Goal: Task Accomplishment & Management: Manage account settings

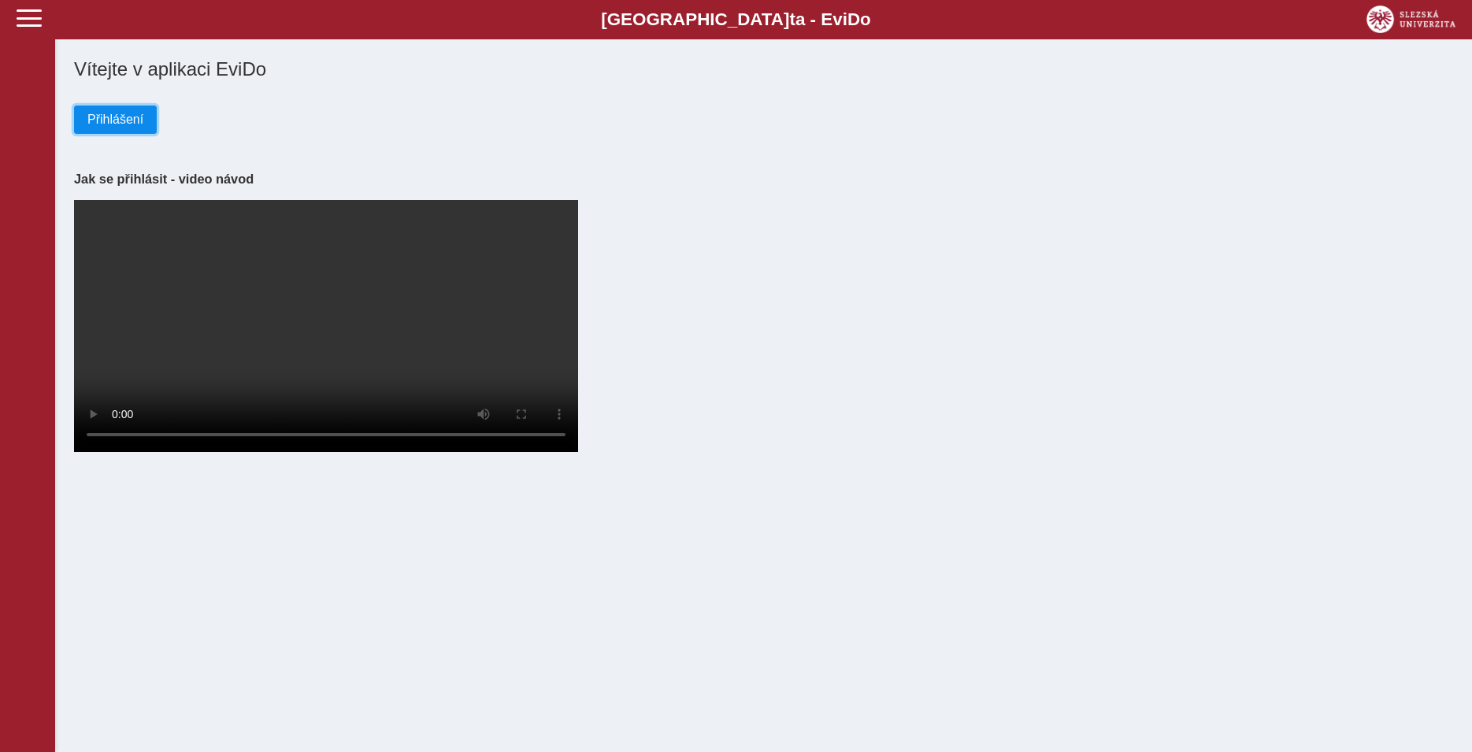
click at [135, 124] on span "Přihlášení" at bounding box center [115, 120] width 56 height 14
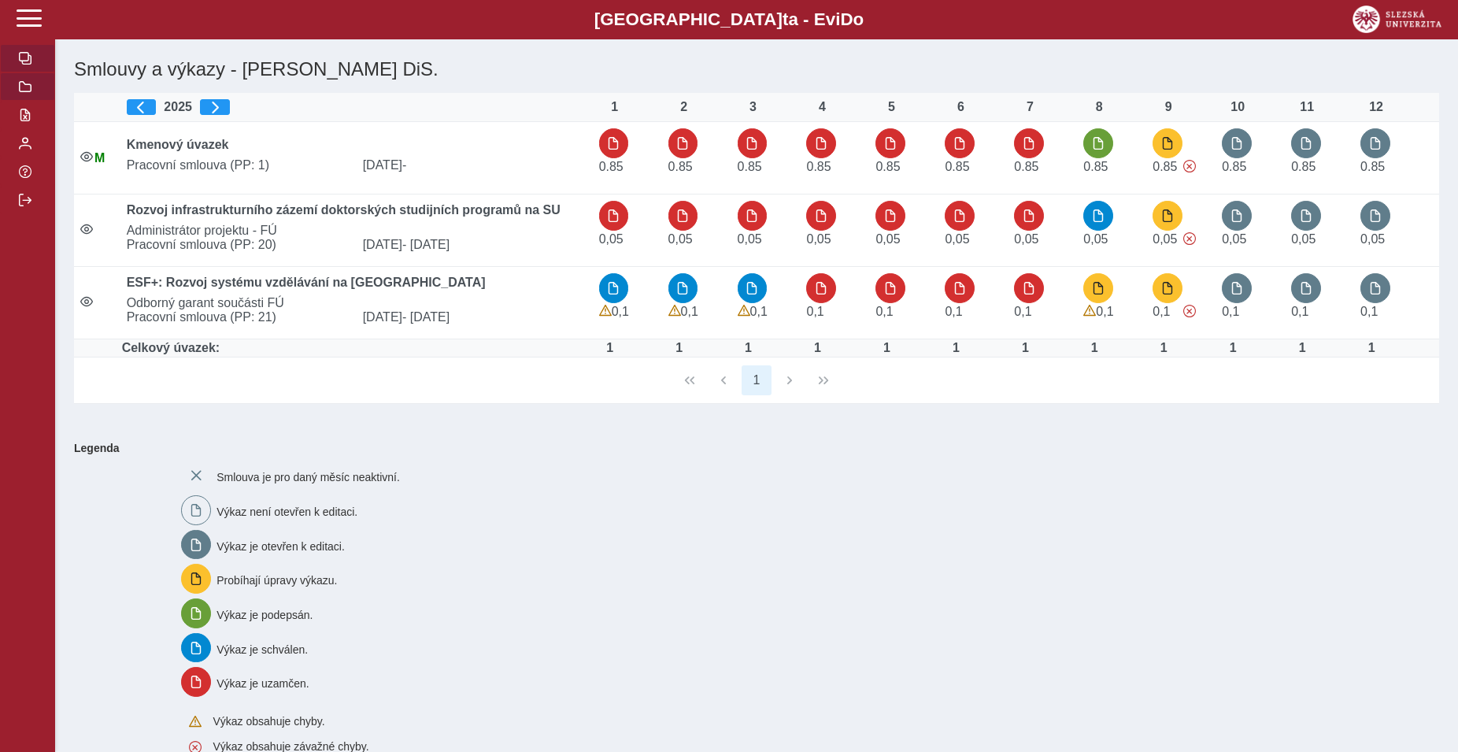
click at [27, 101] on button "button" at bounding box center [27, 86] width 55 height 28
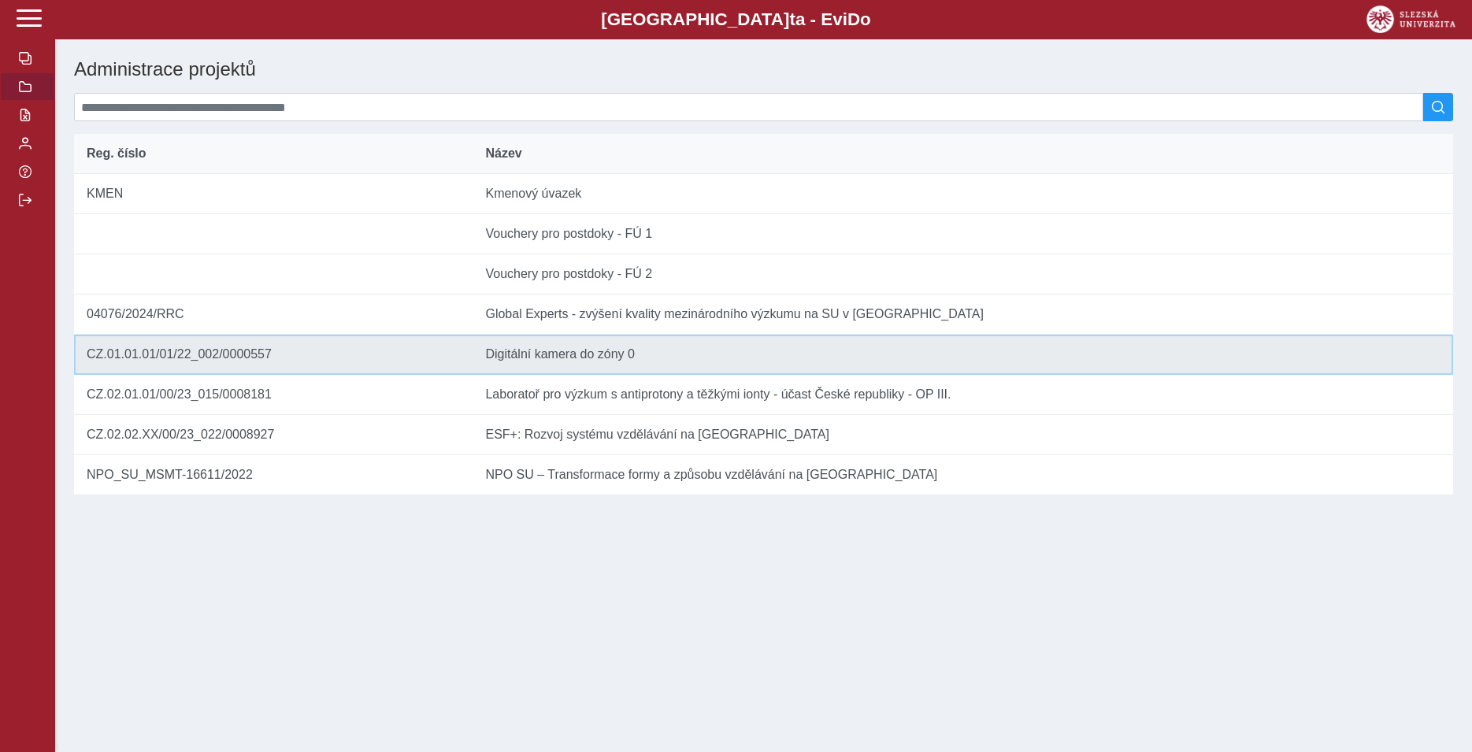
click at [546, 368] on td "Název Digitální kamera do zóny 0" at bounding box center [962, 355] width 980 height 40
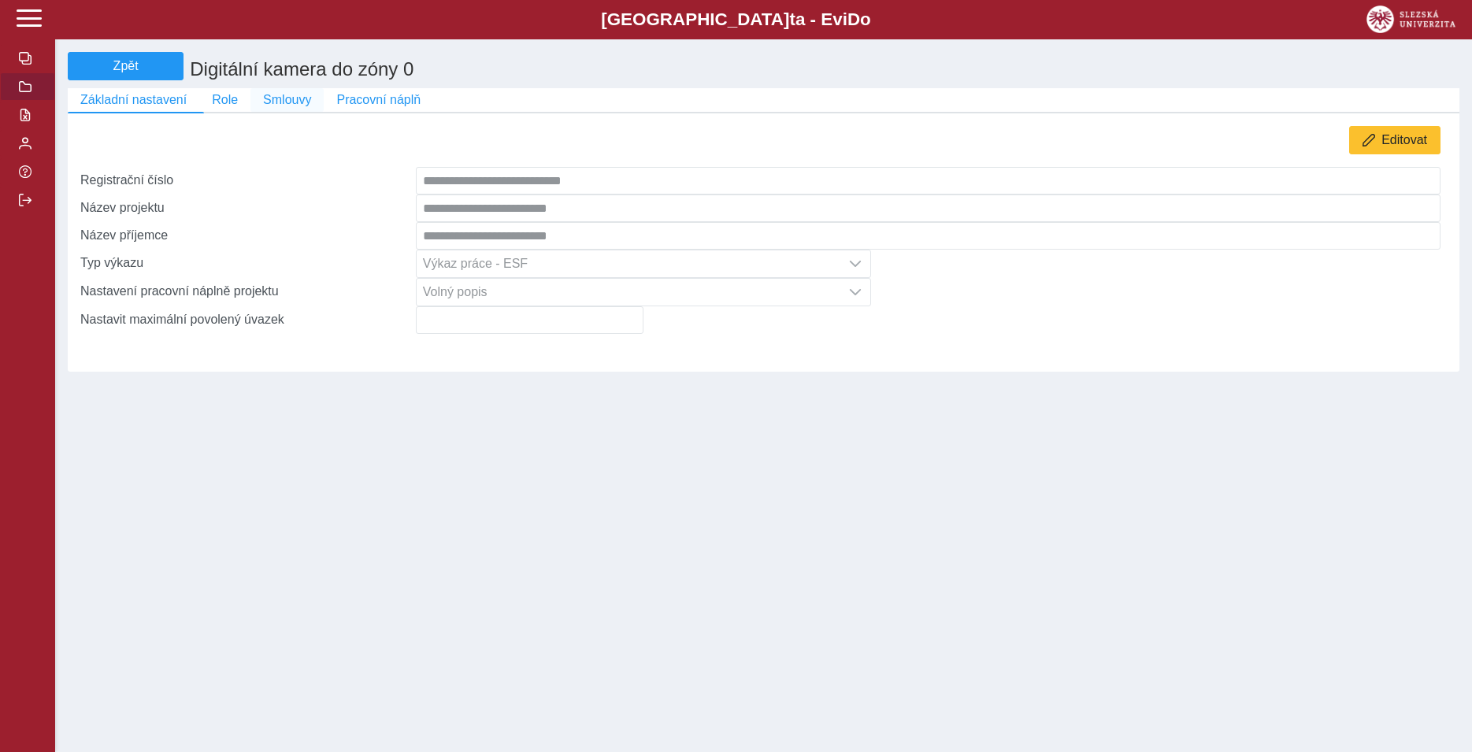
click at [296, 107] on span "Smlouvy" at bounding box center [287, 100] width 48 height 14
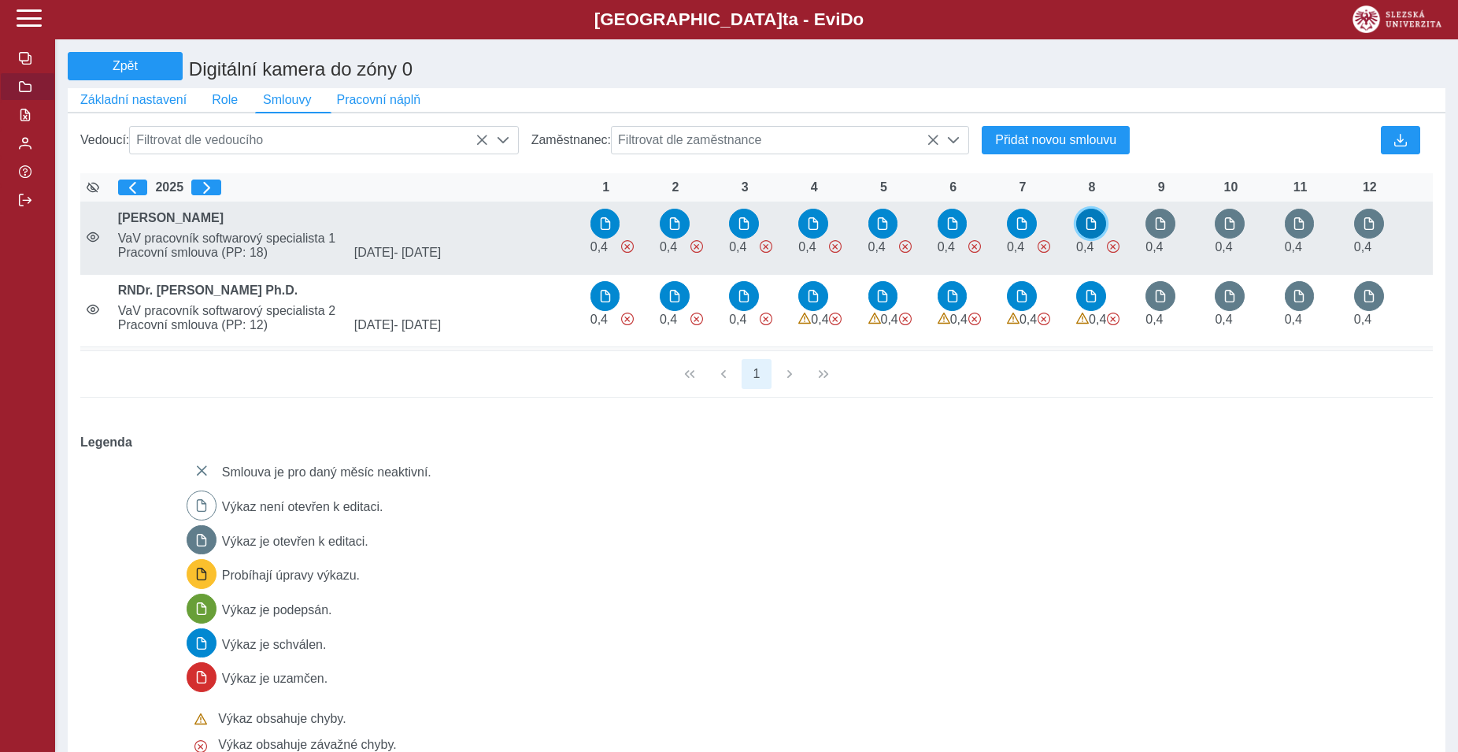
click at [1085, 230] on span "button" at bounding box center [1091, 223] width 13 height 13
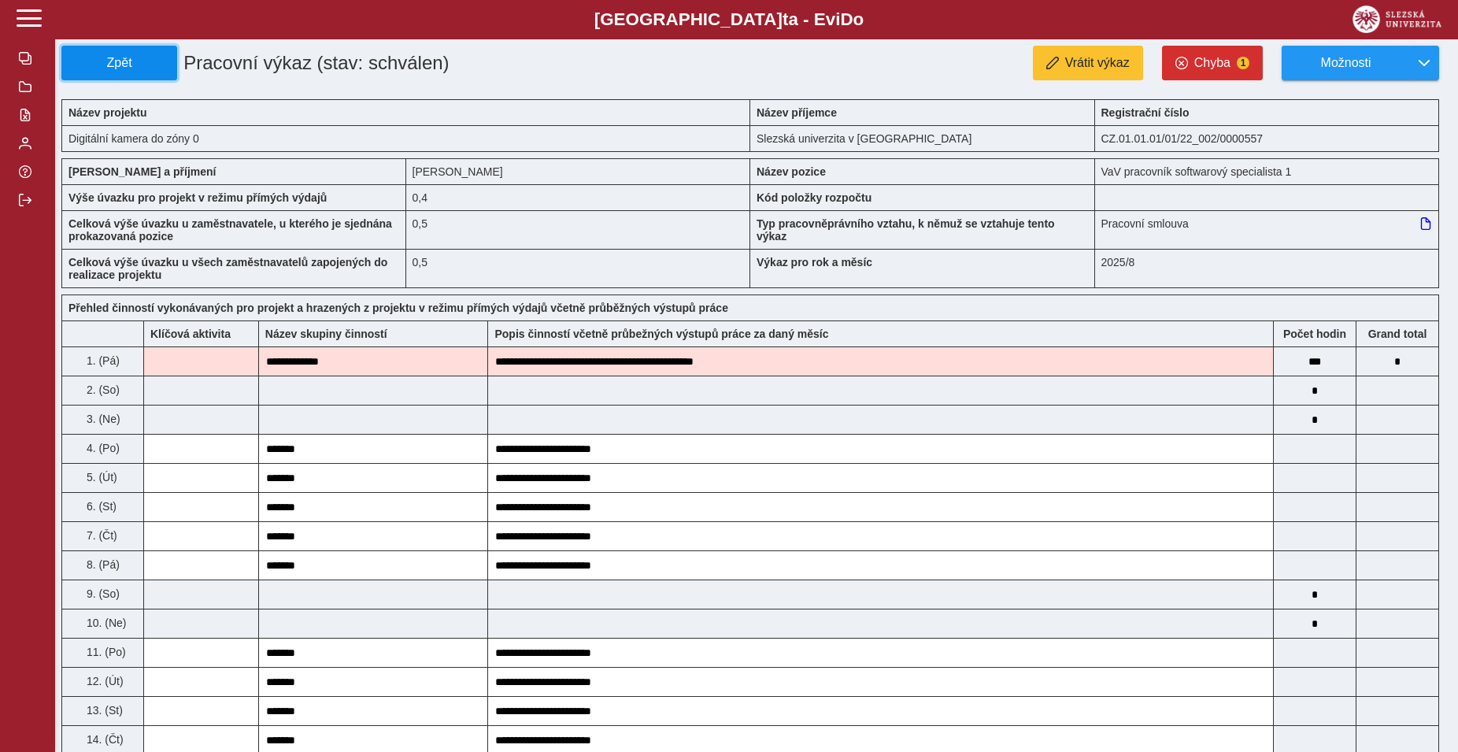
click at [81, 58] on span "Zpět" at bounding box center [120, 63] width 102 height 14
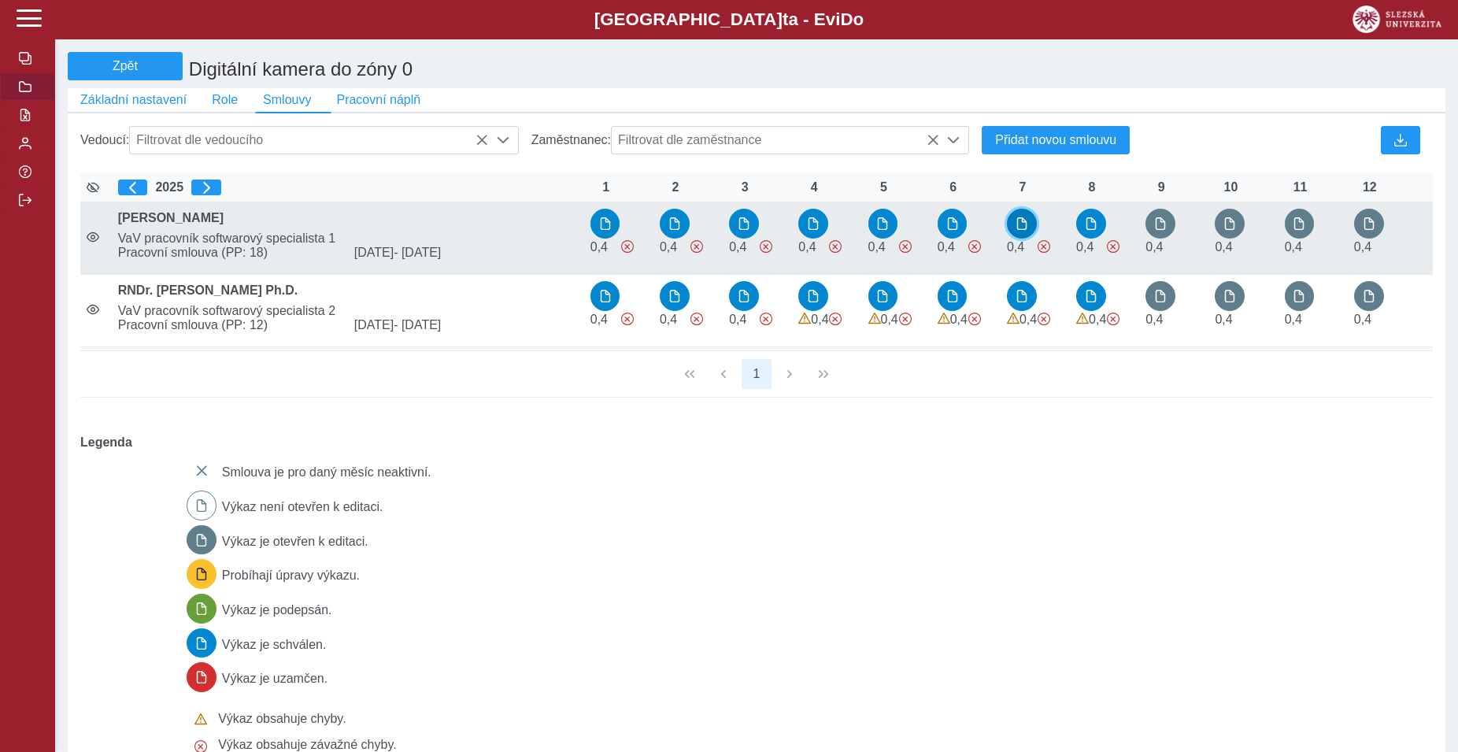
click at [1020, 230] on span "button" at bounding box center [1022, 223] width 13 height 13
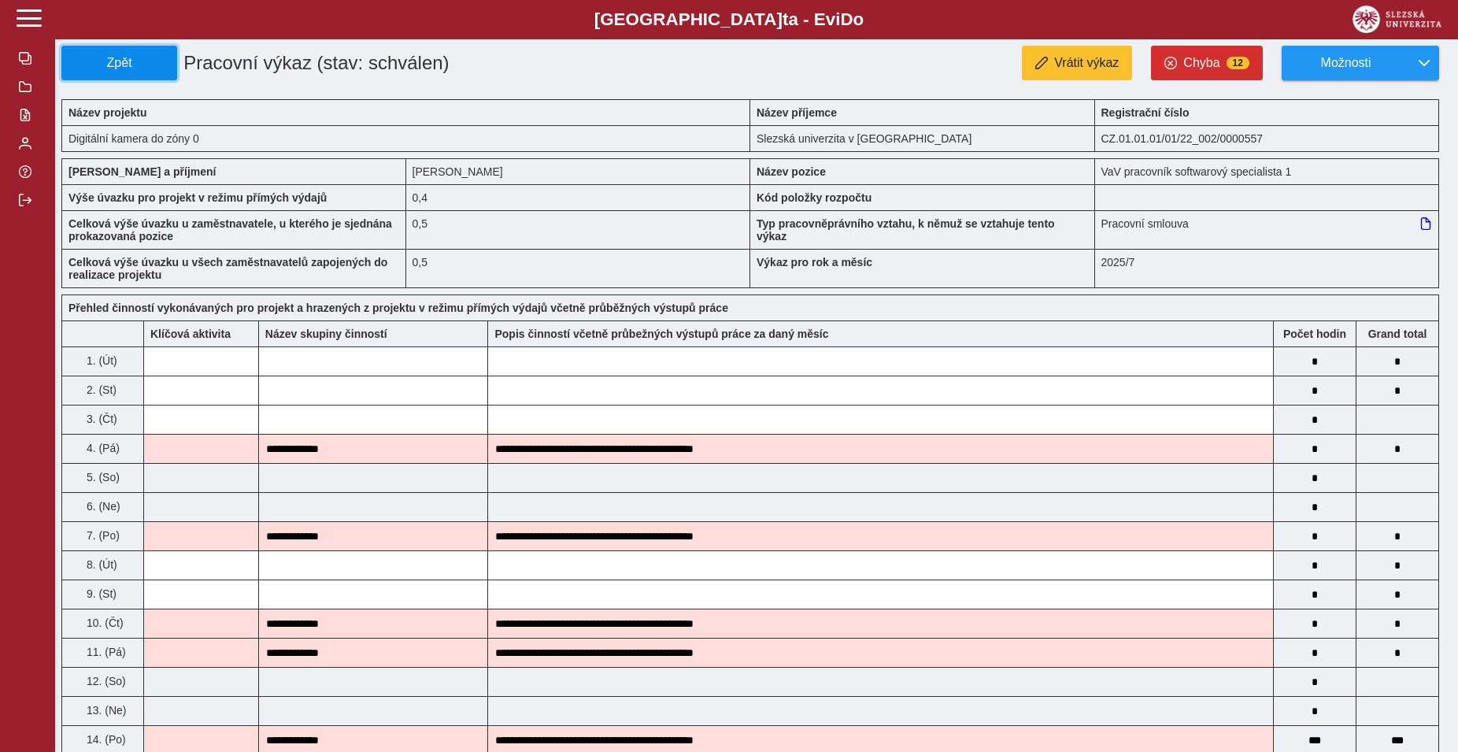
click at [120, 65] on span "Zpět" at bounding box center [120, 63] width 102 height 14
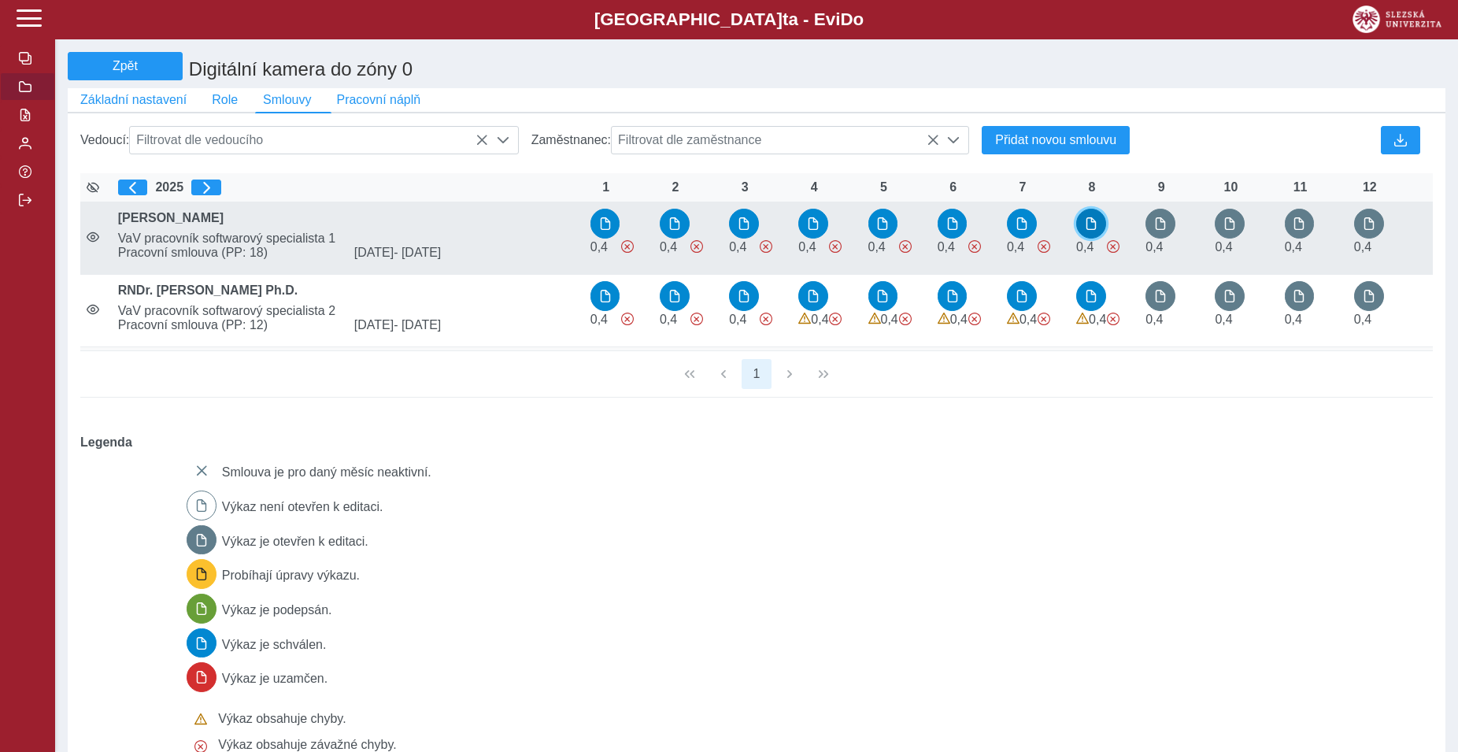
click at [1089, 225] on span "button" at bounding box center [1091, 223] width 13 height 13
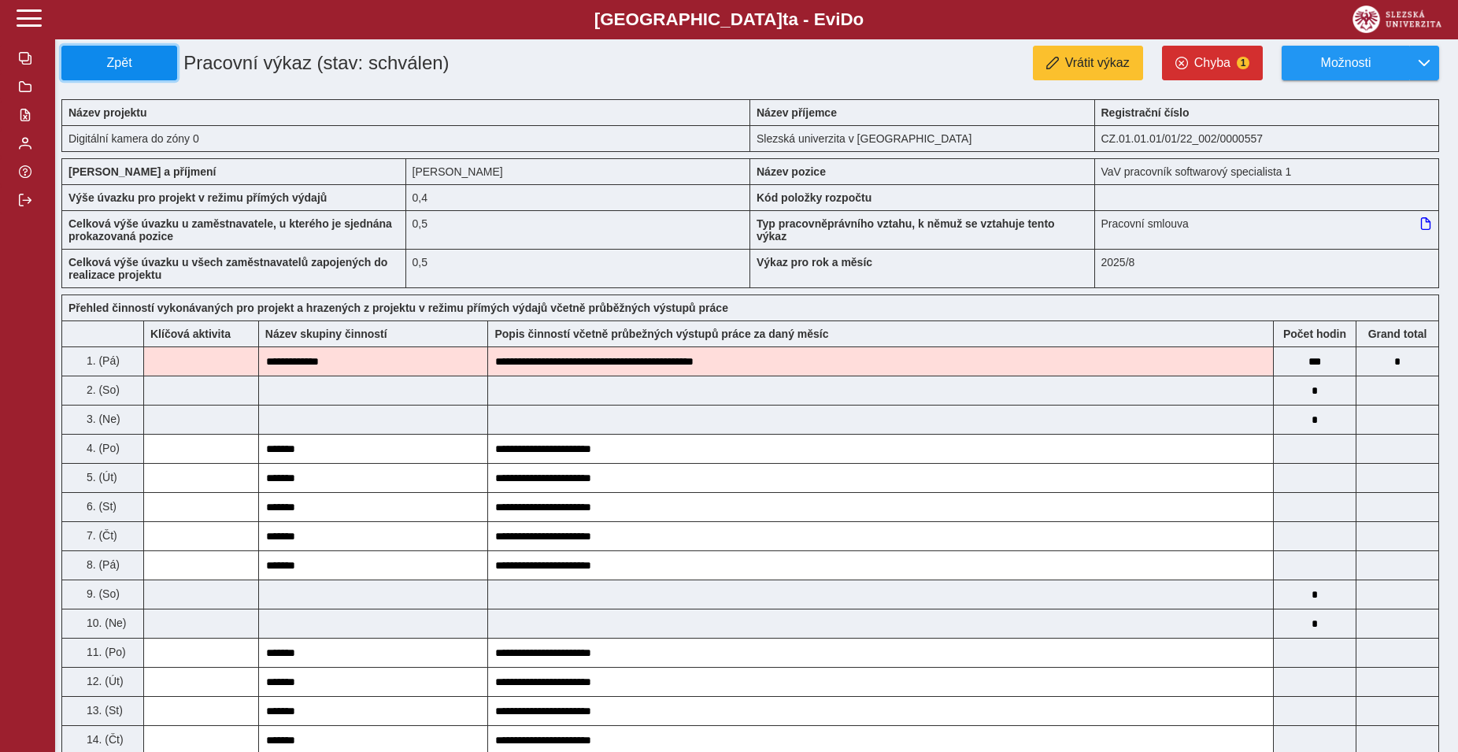
click at [154, 75] on button "Zpět" at bounding box center [119, 63] width 116 height 35
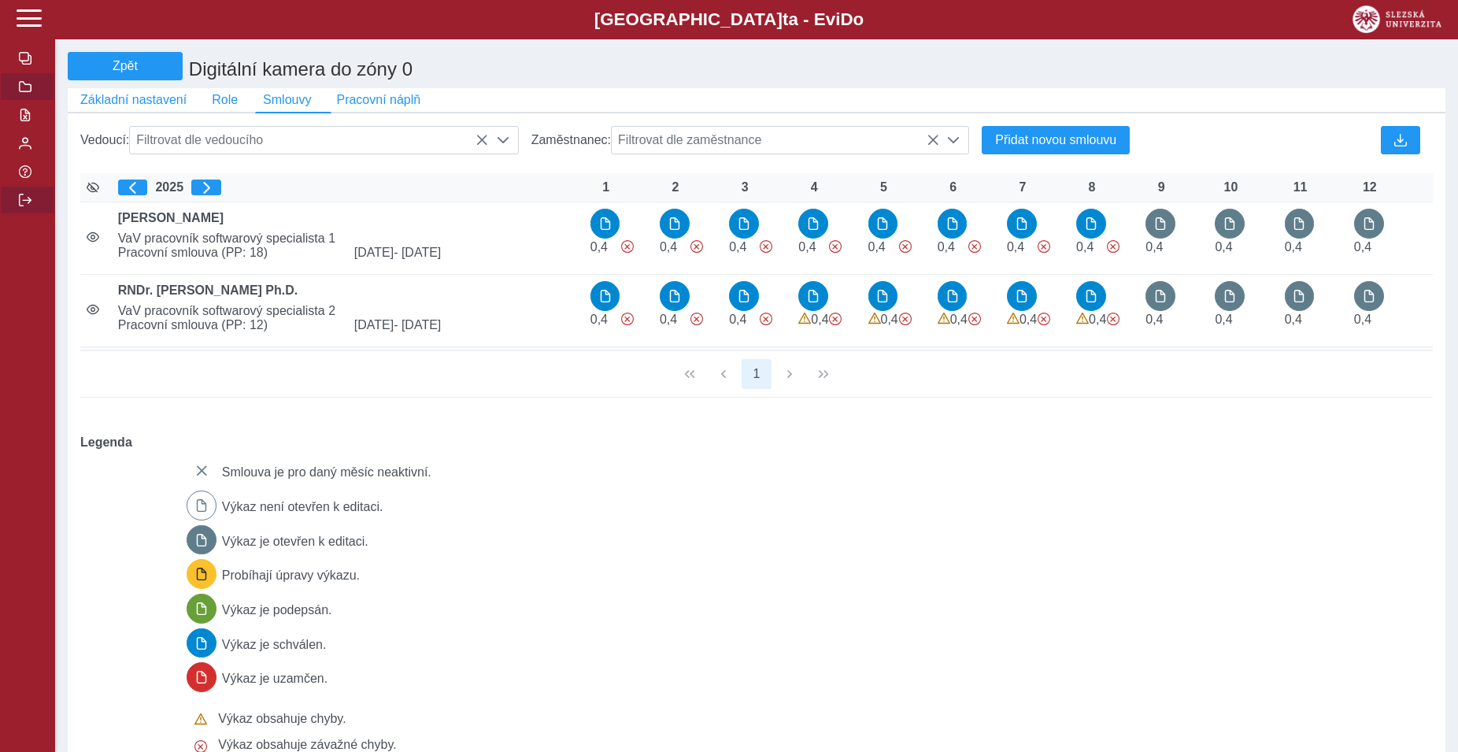
click at [31, 206] on span "button" at bounding box center [25, 200] width 13 height 13
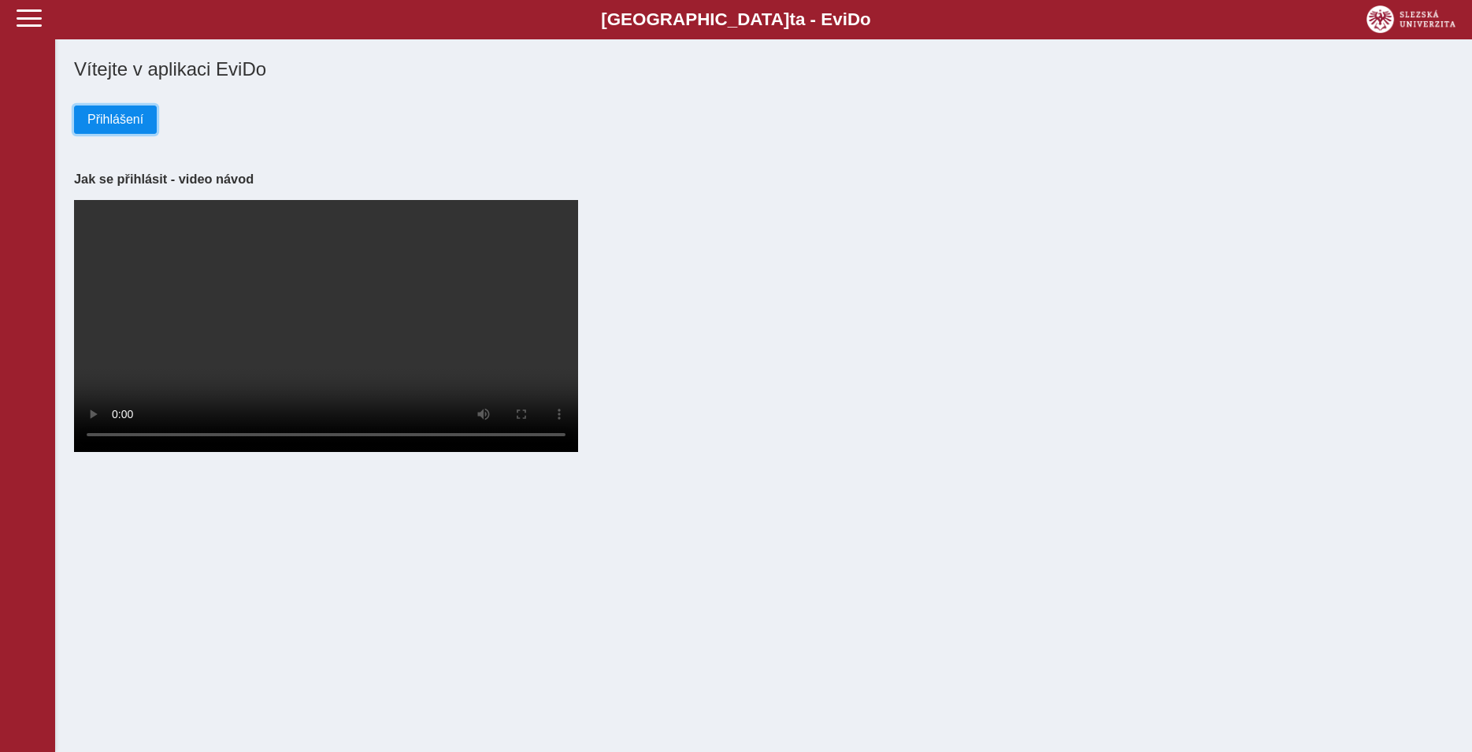
click at [103, 115] on span "Přihlášení" at bounding box center [115, 120] width 56 height 14
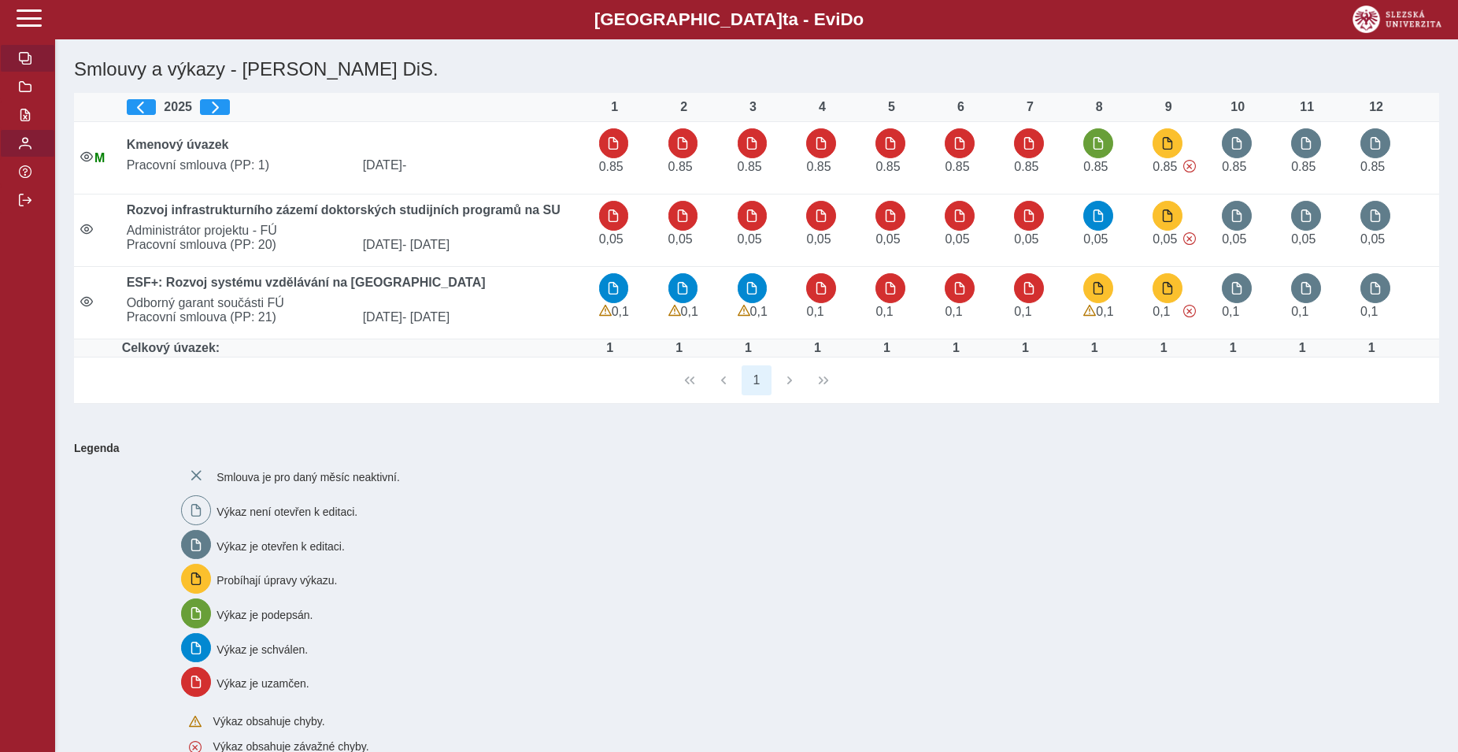
click at [20, 150] on span "button" at bounding box center [25, 143] width 13 height 13
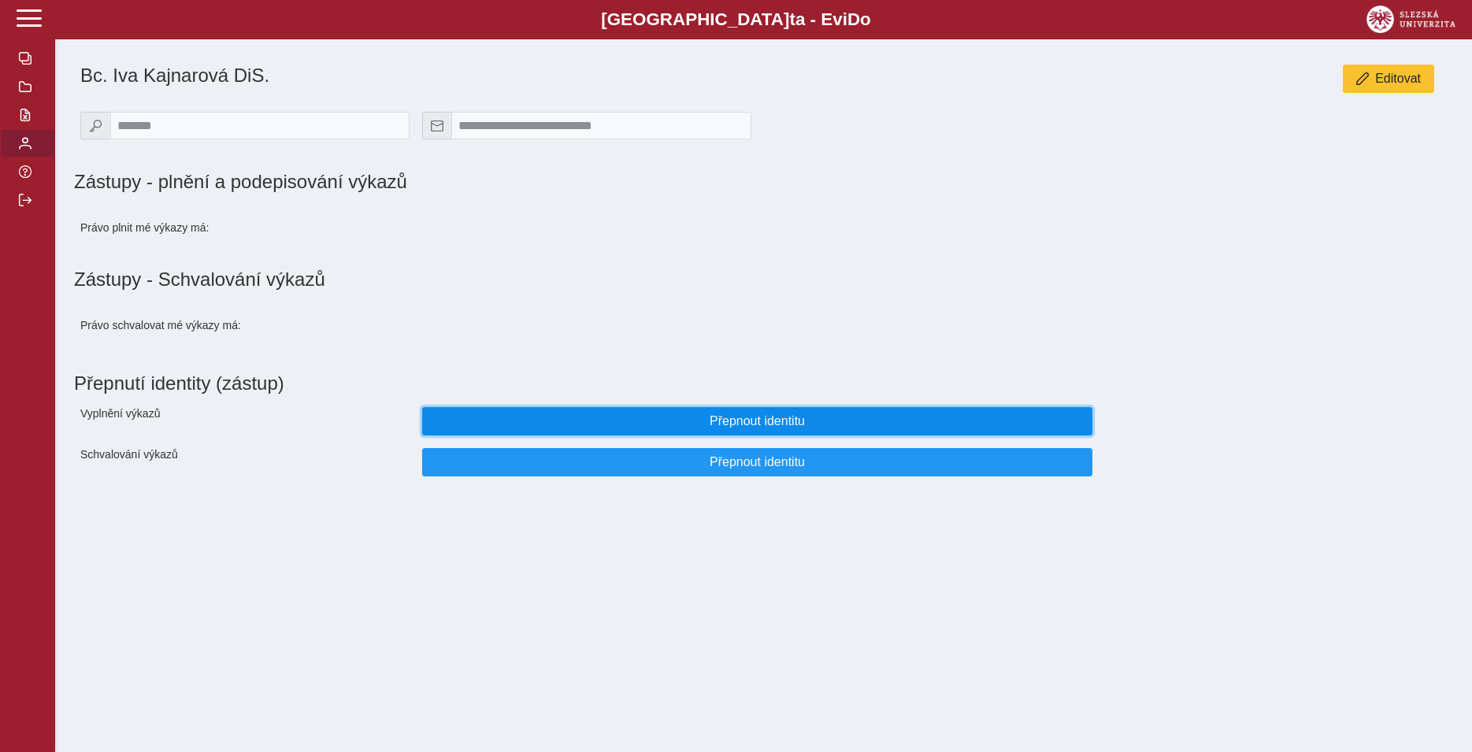
click at [798, 421] on button "Přepnout identitu" at bounding box center [757, 421] width 671 height 28
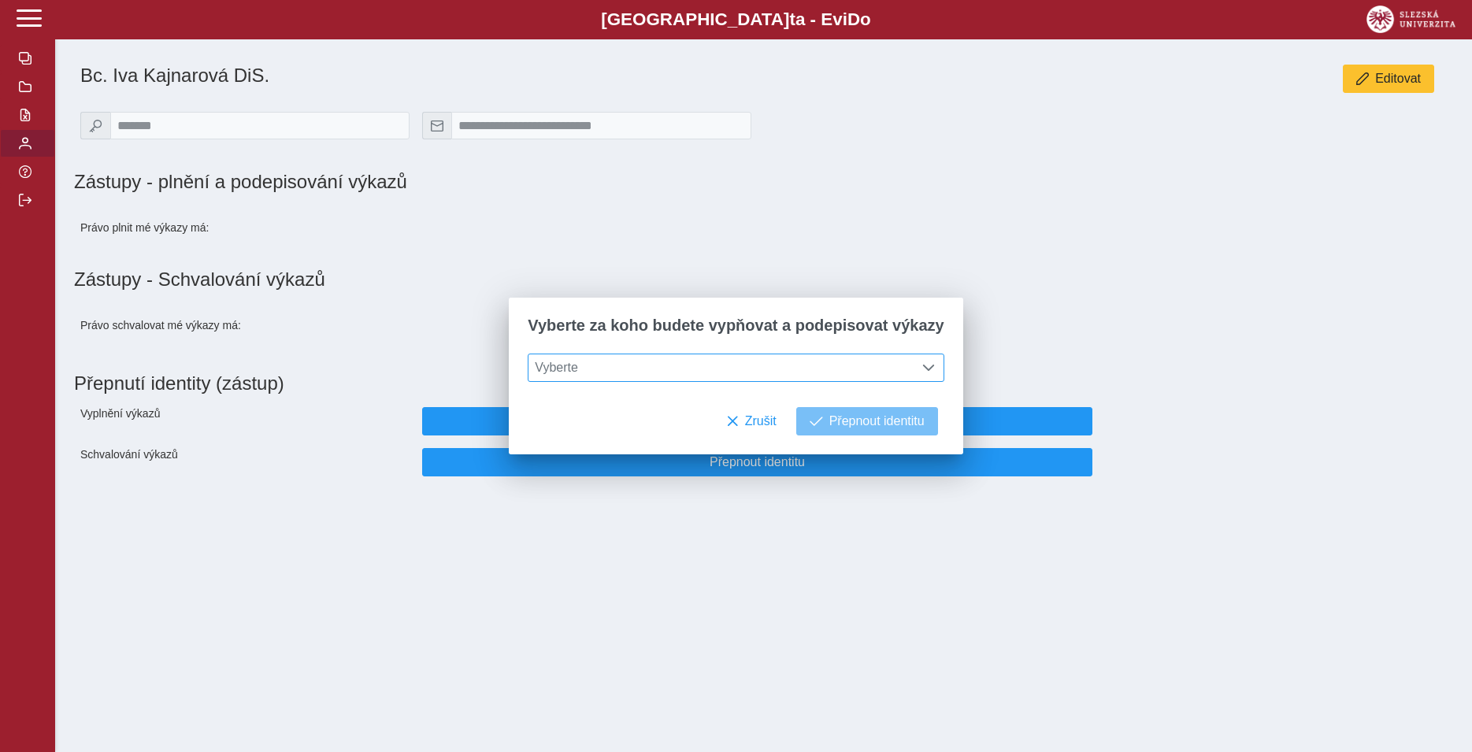
click at [731, 372] on span "Vyberte" at bounding box center [720, 367] width 385 height 27
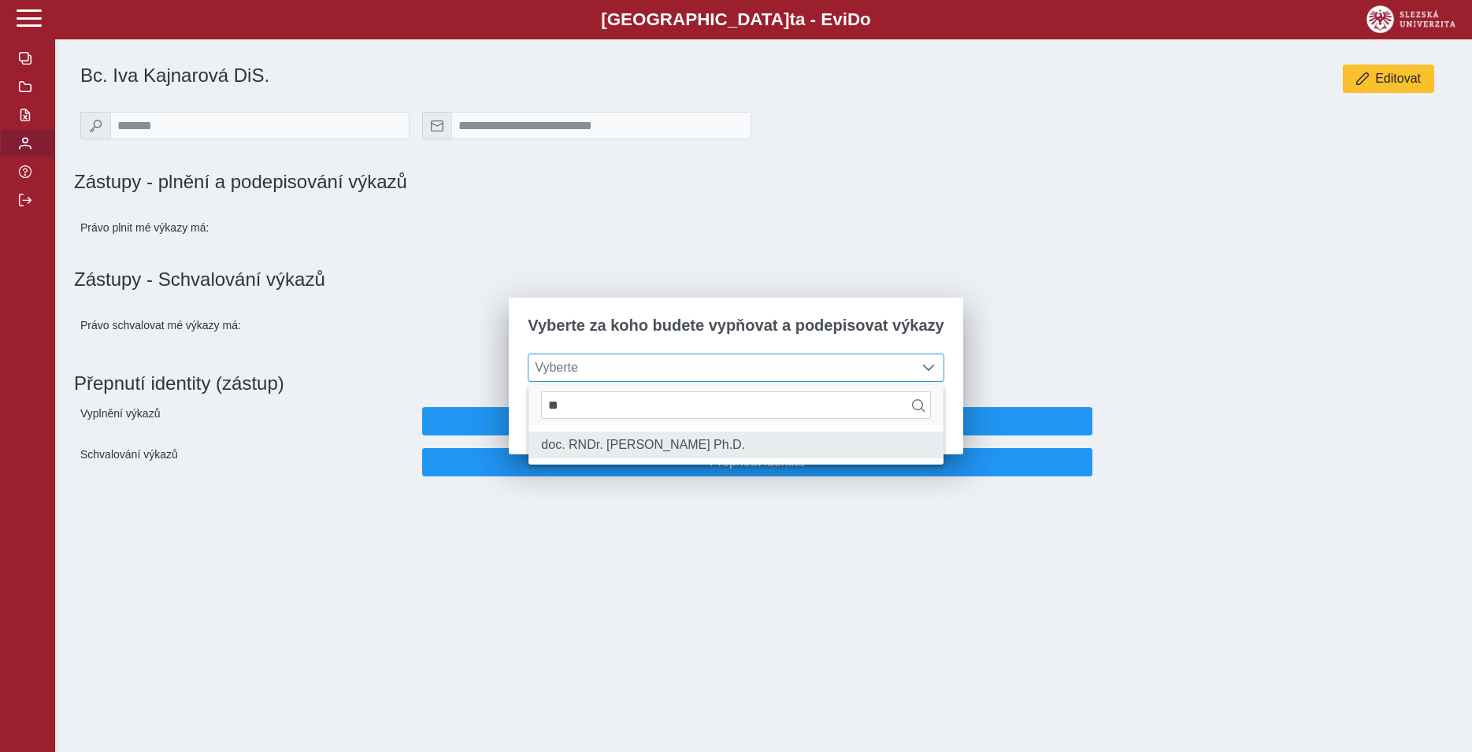
type input "**"
click at [683, 456] on li "doc. RNDr. Gabriel Török Ph.D." at bounding box center [735, 444] width 414 height 27
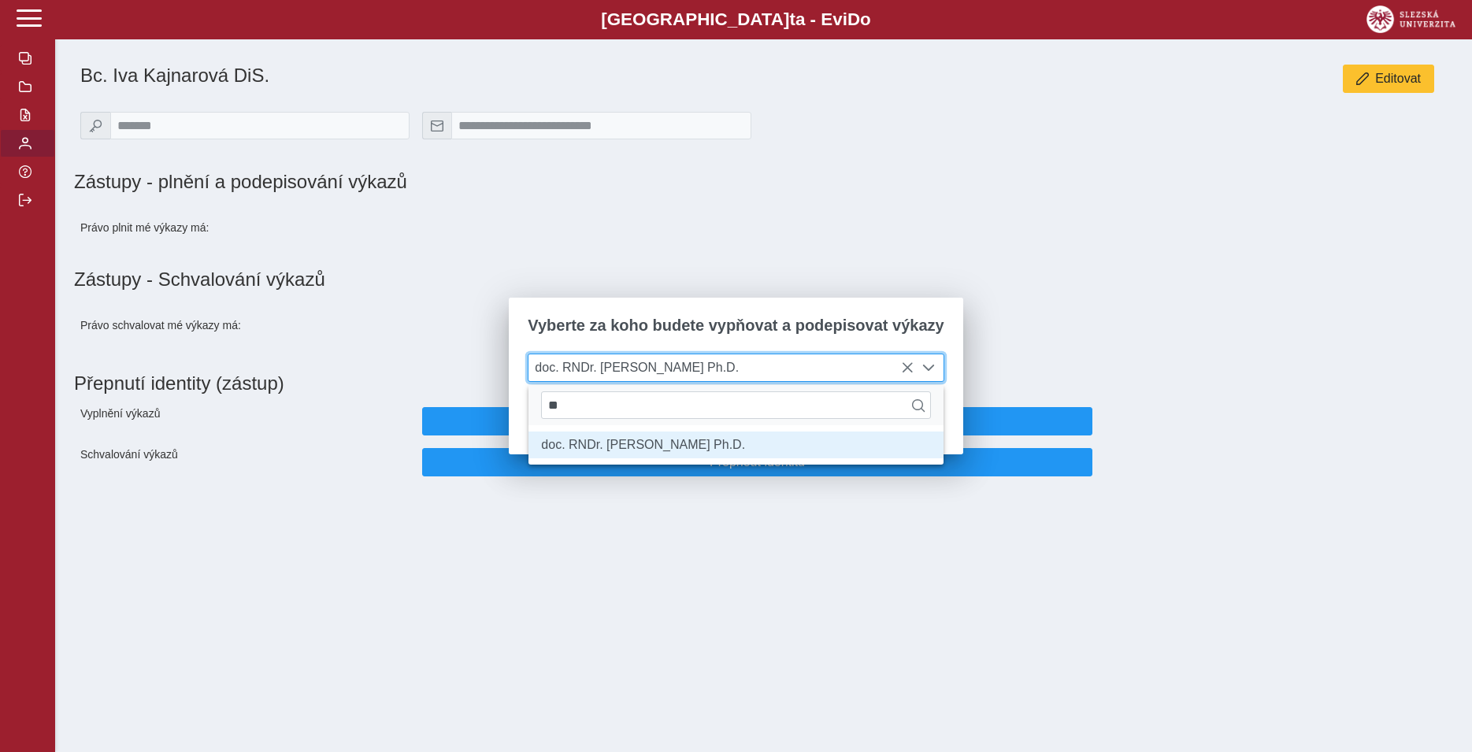
scroll to position [9, 65]
click at [895, 429] on ul "doc. RNDr. Gabriel Török Ph.D." at bounding box center [735, 444] width 414 height 39
click at [870, 424] on div "**" at bounding box center [735, 405] width 414 height 40
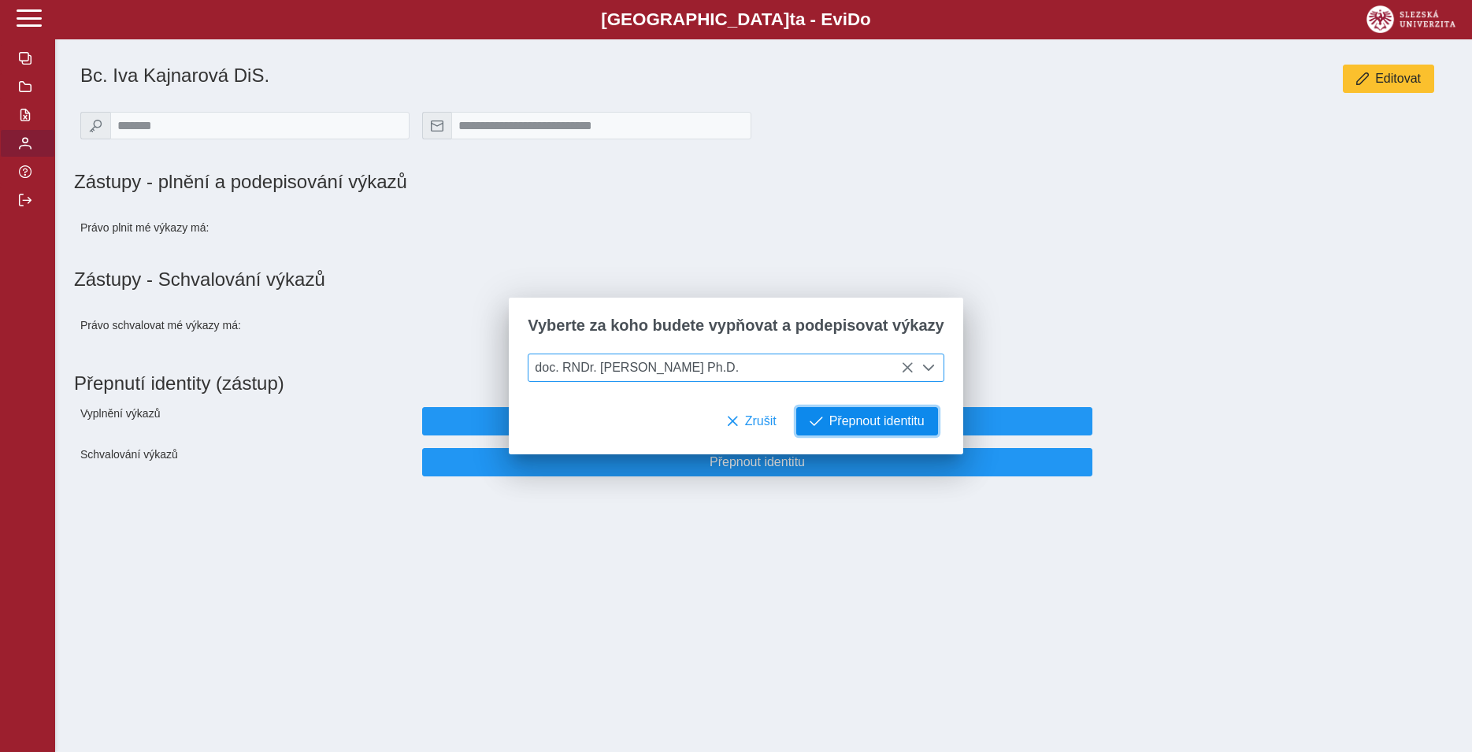
click at [836, 428] on span "Přepnout identitu" at bounding box center [876, 421] width 95 height 14
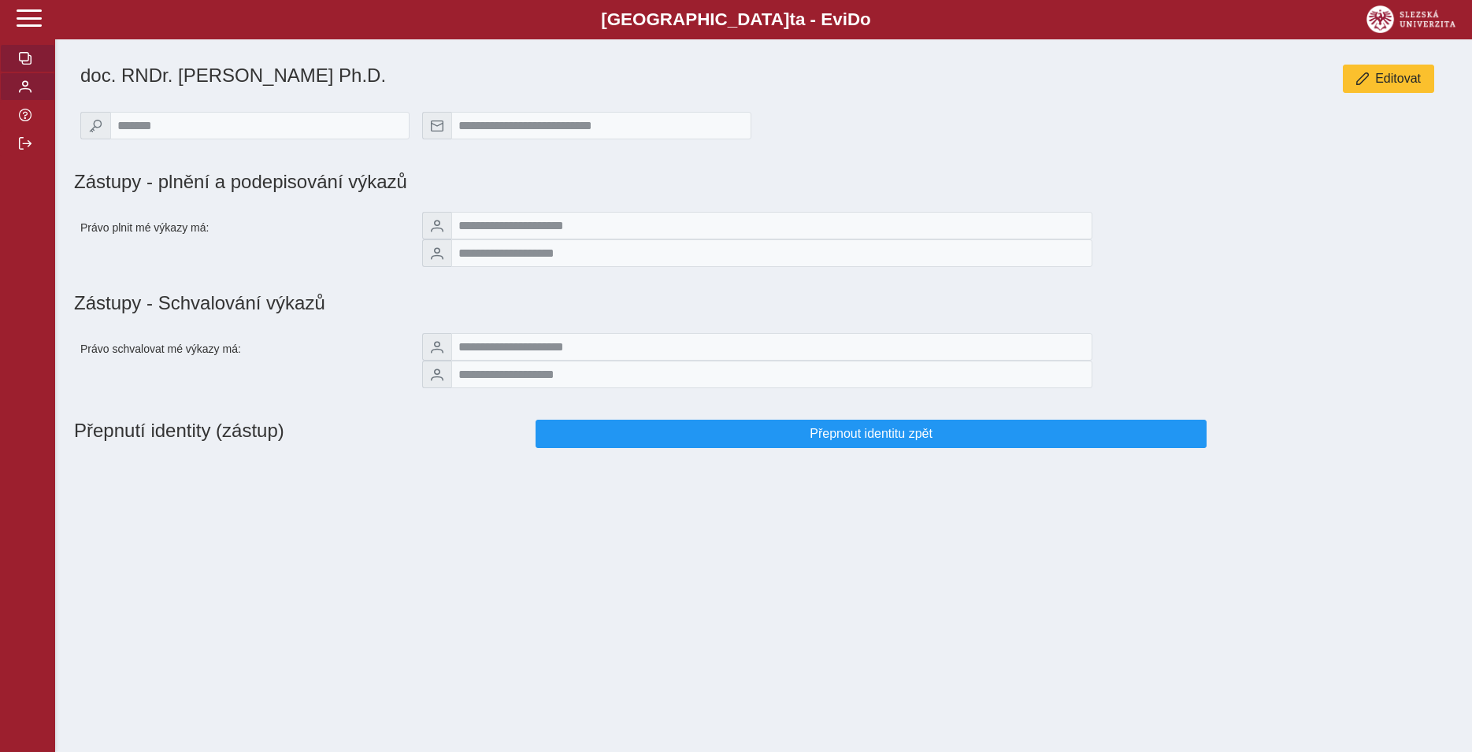
click at [30, 65] on span "button" at bounding box center [25, 58] width 13 height 13
